Goal: Task Accomplishment & Management: Manage account settings

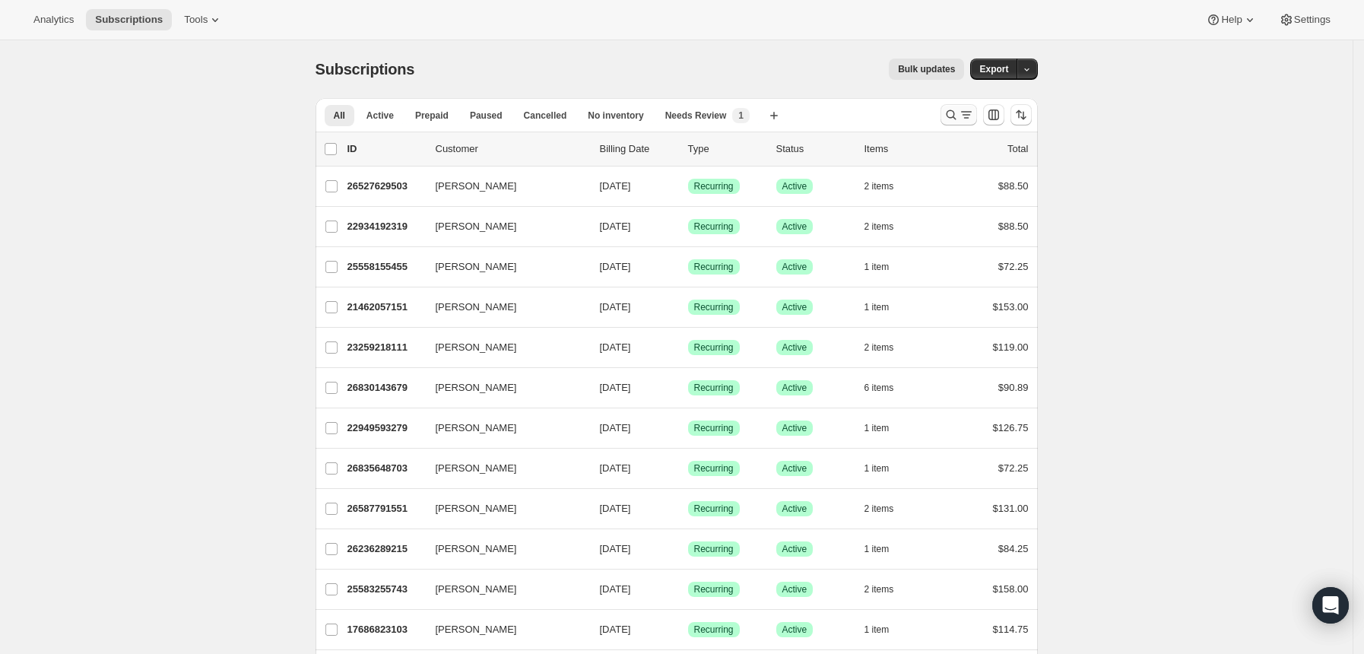
click at [964, 116] on icon "Search and filter results" at bounding box center [966, 114] width 15 height 15
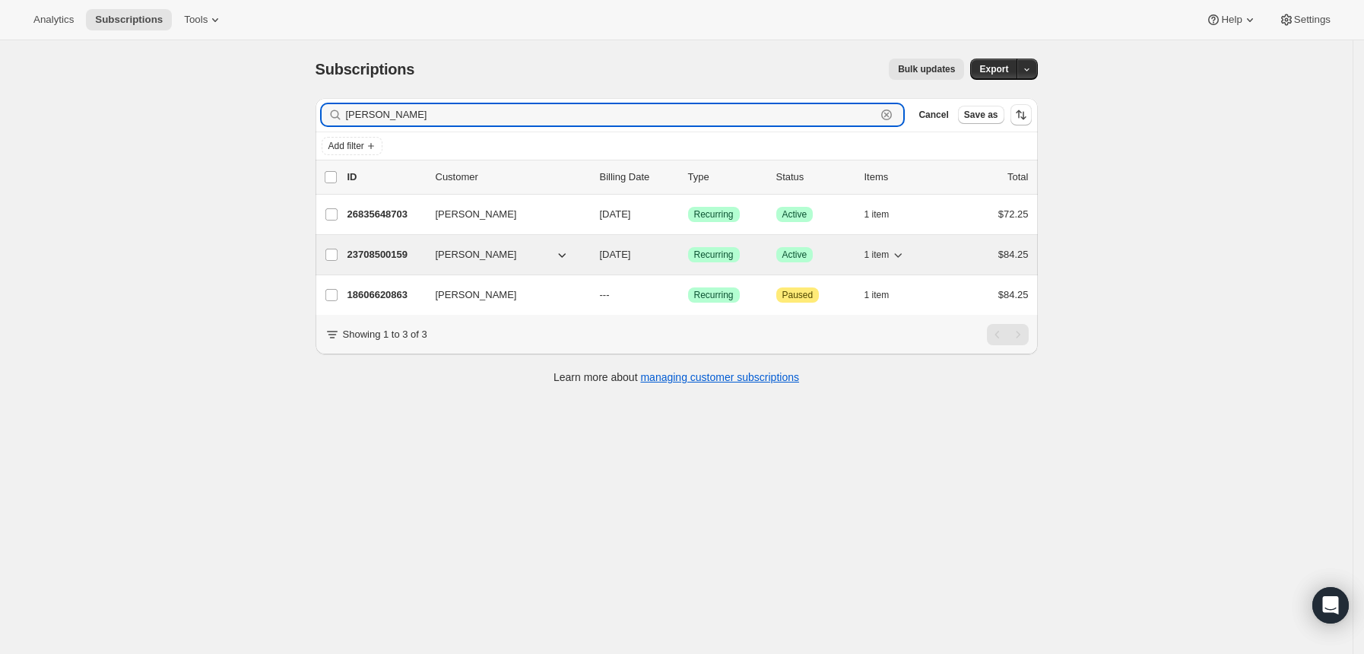
type input "filipe"
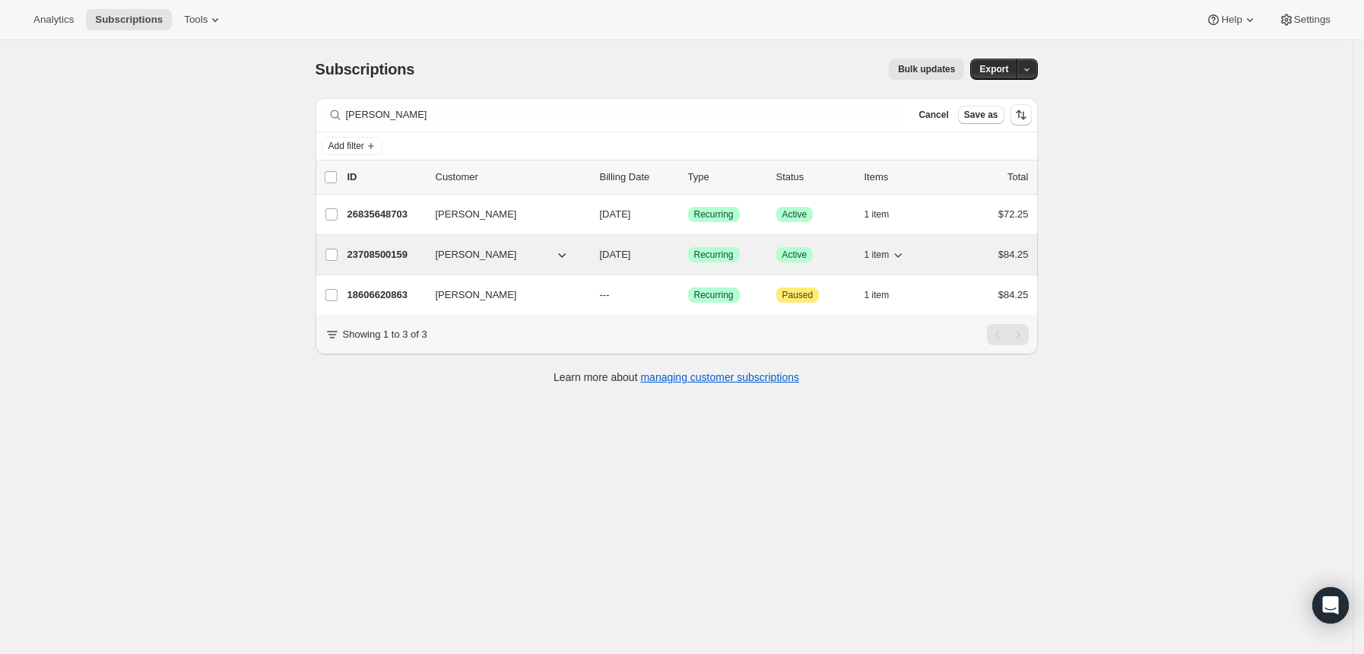
click at [465, 251] on span "[PERSON_NAME]" at bounding box center [476, 254] width 81 height 15
click at [405, 253] on p "23708500159" at bounding box center [386, 254] width 76 height 15
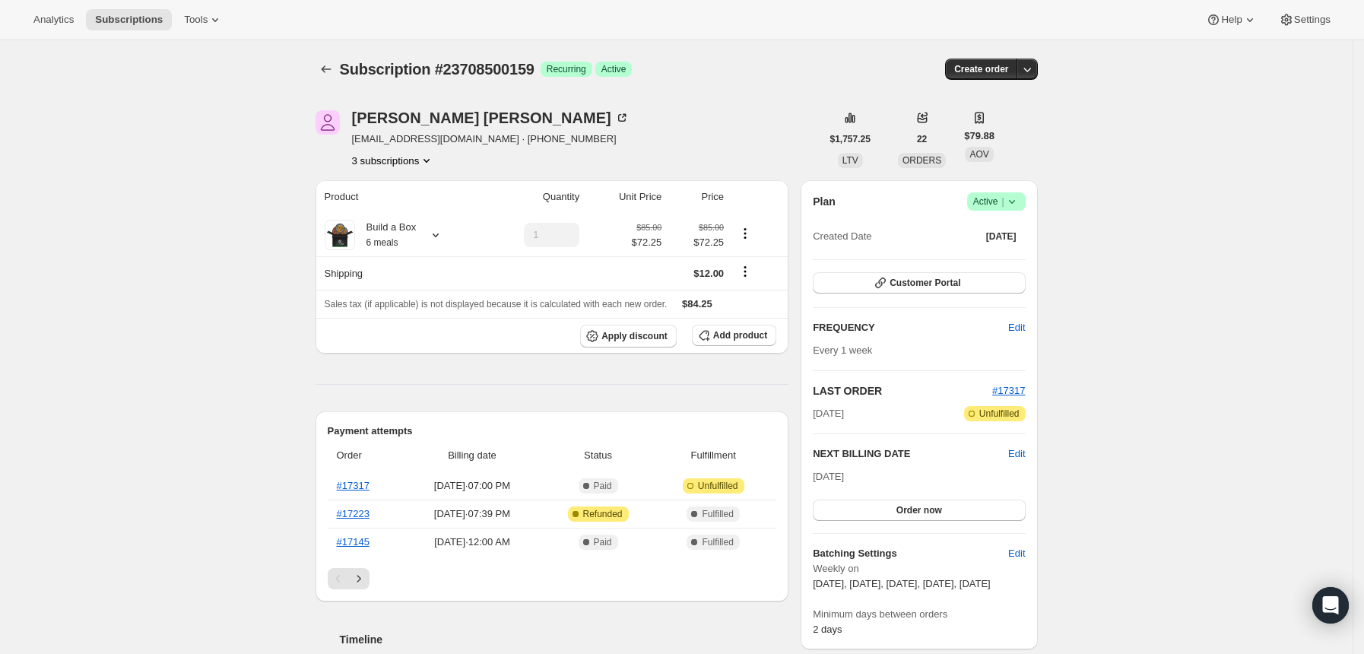
click at [788, 148] on div "[PERSON_NAME] [EMAIL_ADDRESS][DOMAIN_NAME] · [PHONE_NUMBER] 3 subscriptions" at bounding box center [569, 139] width 506 height 58
click at [332, 66] on icon "Subscriptions" at bounding box center [326, 69] width 15 height 15
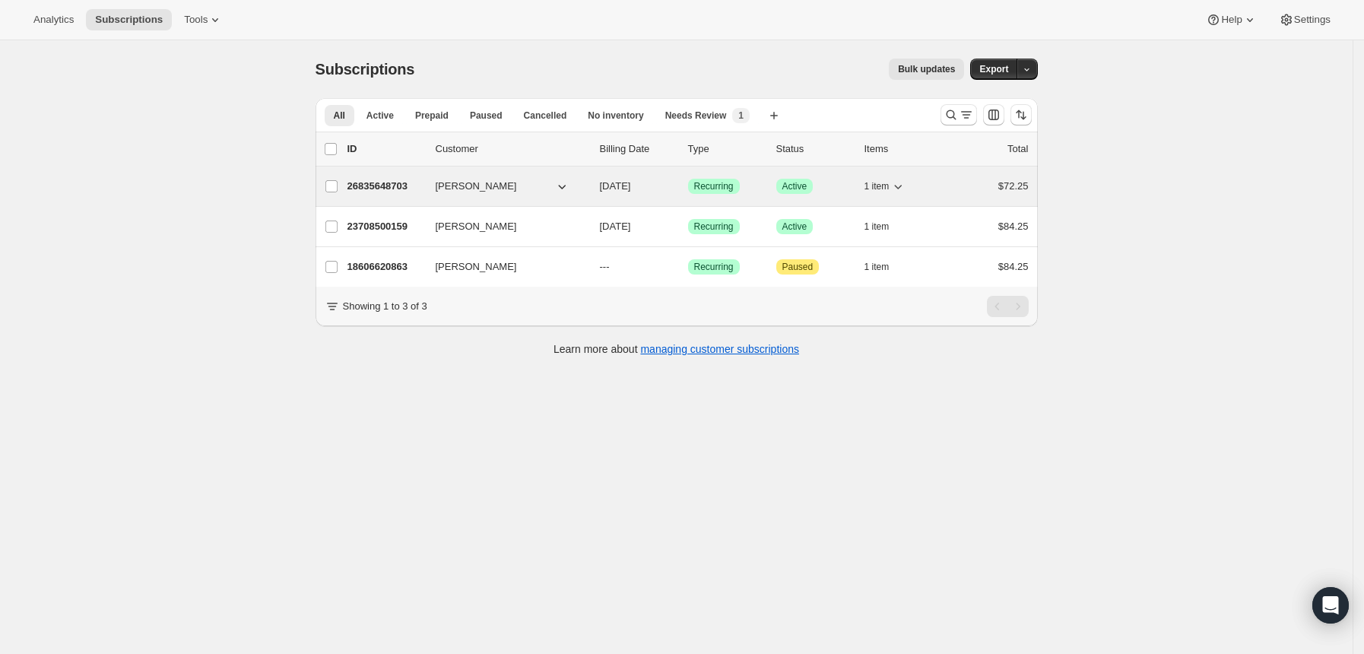
click at [399, 184] on p "26835648703" at bounding box center [386, 186] width 76 height 15
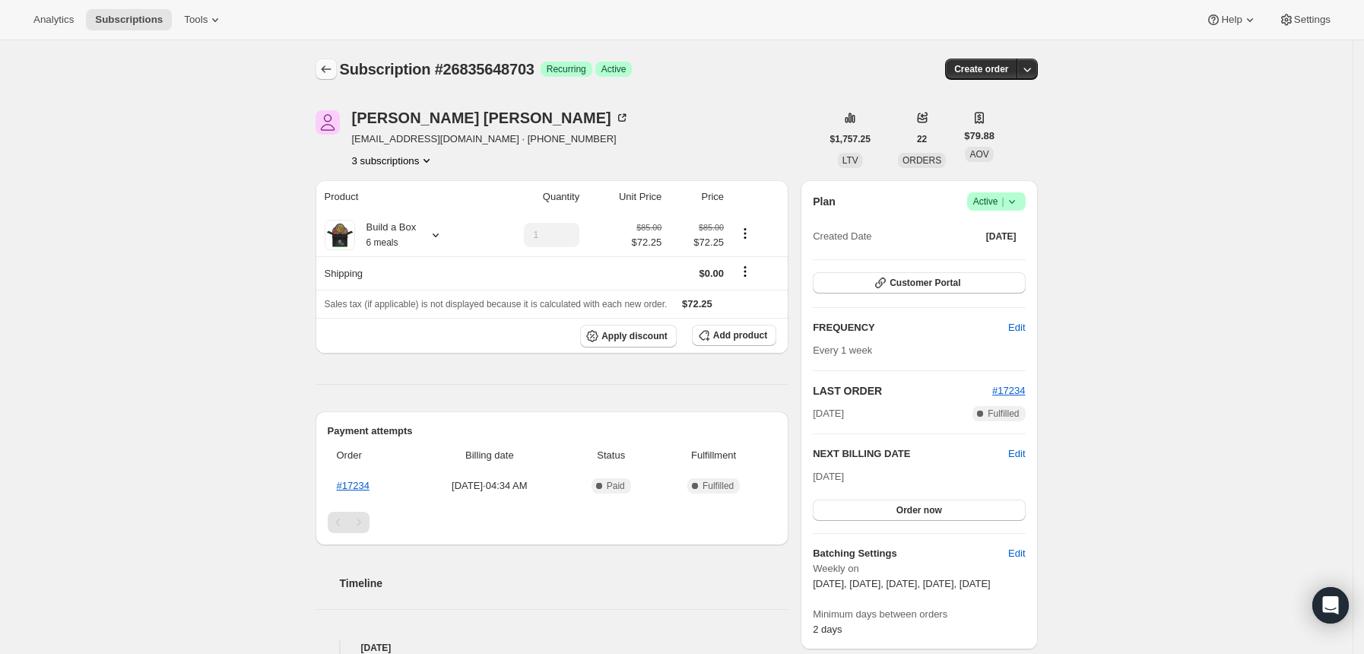
click at [334, 62] on icon "Subscriptions" at bounding box center [326, 69] width 15 height 15
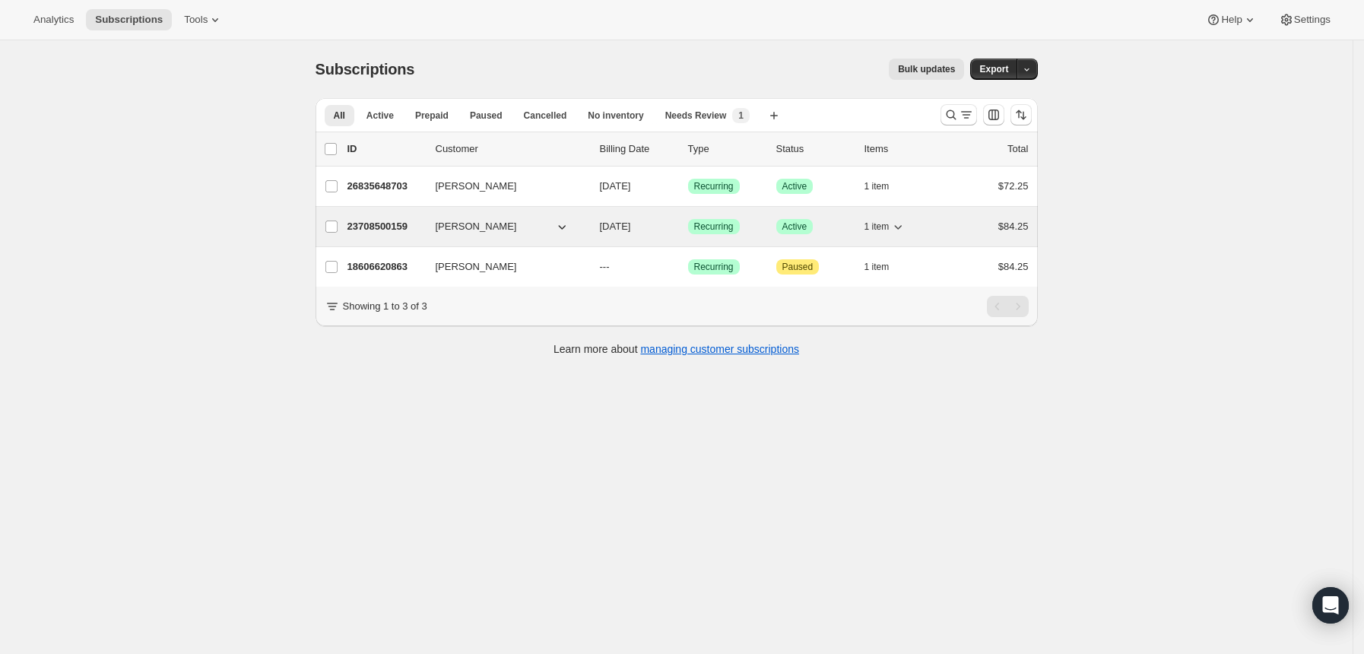
click at [414, 230] on p "23708500159" at bounding box center [386, 226] width 76 height 15
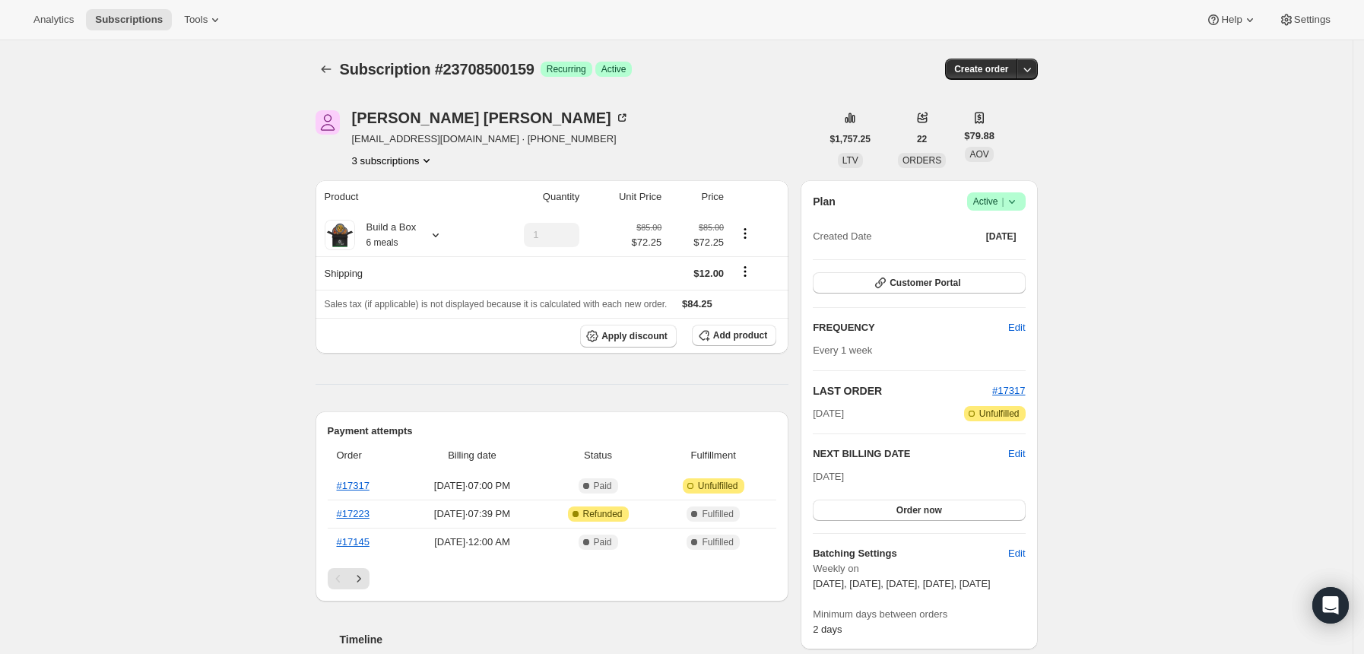
click at [1020, 205] on icon at bounding box center [1012, 201] width 15 height 15
click at [1015, 226] on span "Pause subscription" at bounding box center [995, 231] width 84 height 11
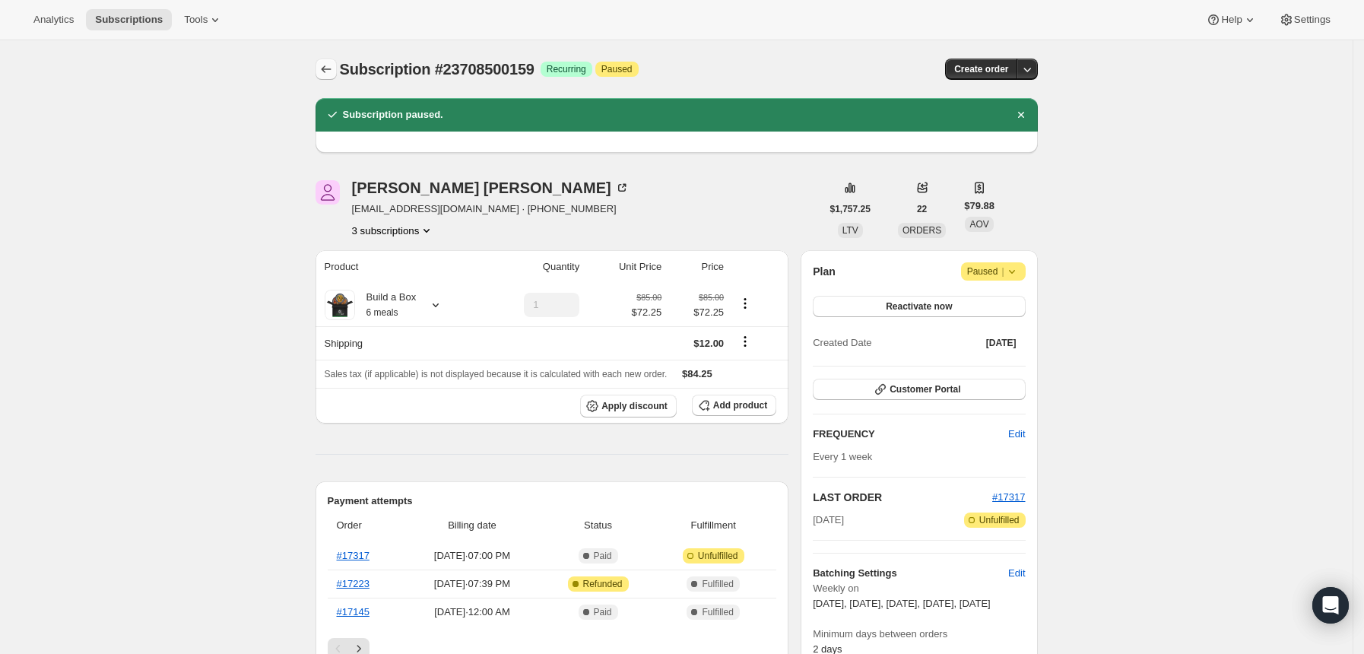
click at [334, 68] on icon "Subscriptions" at bounding box center [326, 69] width 15 height 15
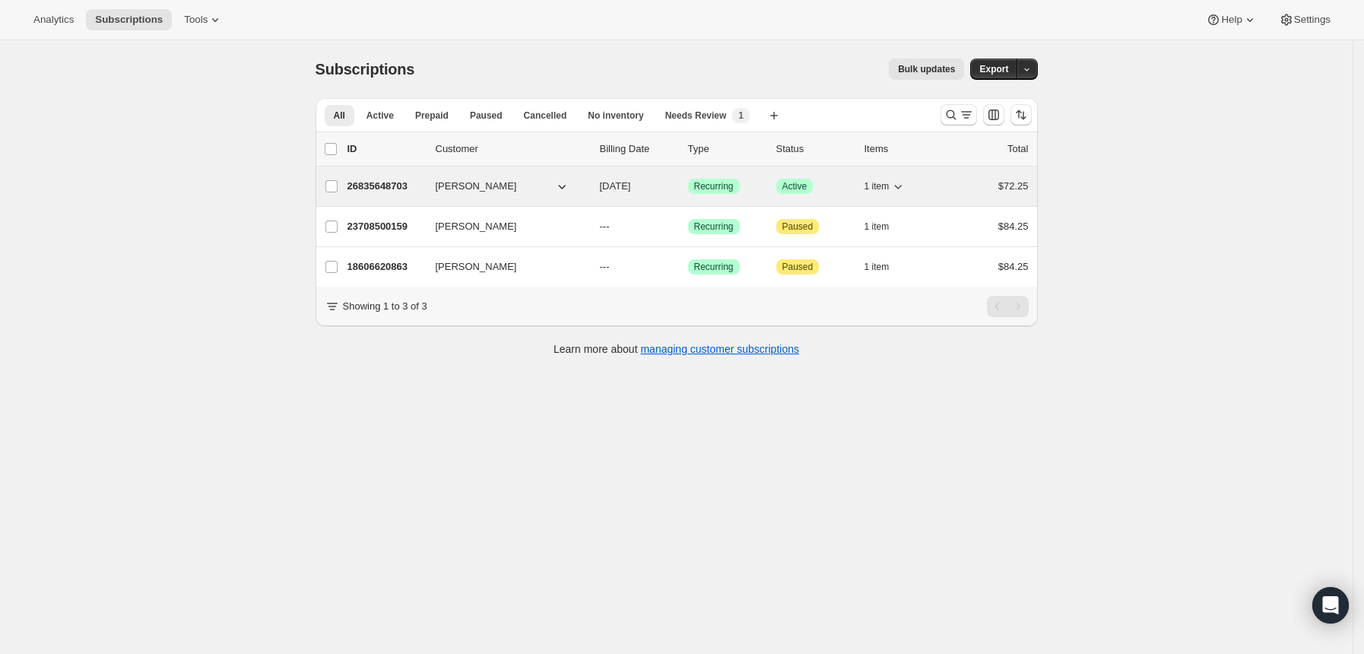
click at [408, 188] on p "26835648703" at bounding box center [386, 186] width 76 height 15
